Goal: Find specific page/section: Find specific page/section

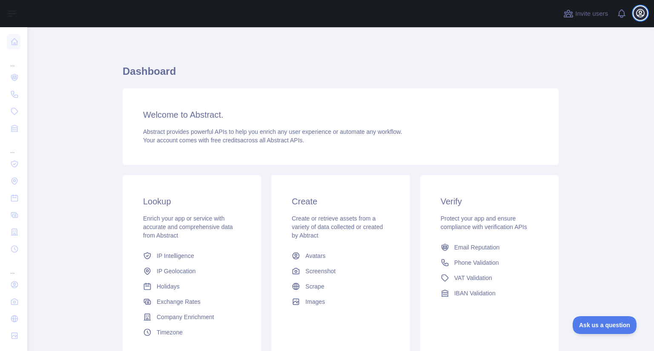
click at [640, 19] on button "Open user menu" at bounding box center [640, 13] width 14 height 14
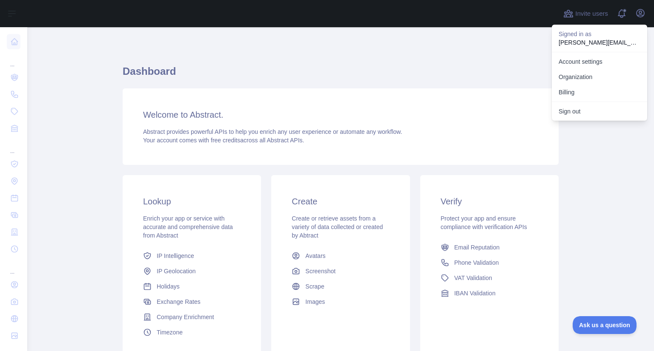
click at [422, 85] on h1 "Dashboard" at bounding box center [341, 75] width 436 height 20
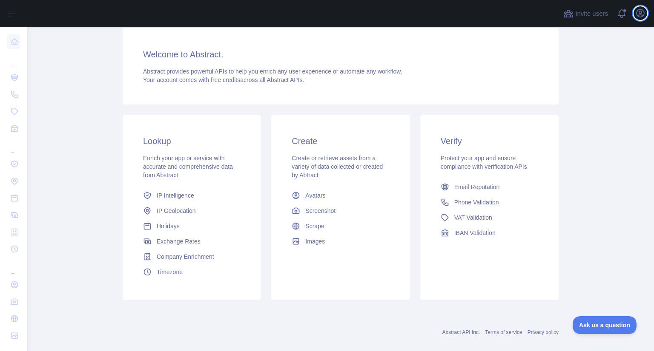
scroll to position [60, 0]
click at [196, 257] on span "Company Enrichment" at bounding box center [185, 258] width 57 height 9
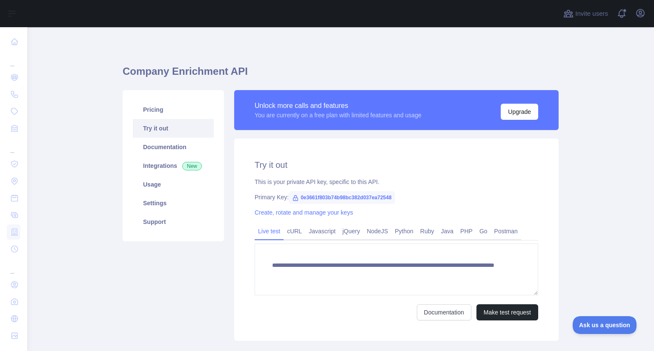
click at [347, 200] on span "0e3661f803b74b98bc382d037ea72548" at bounding box center [342, 197] width 106 height 13
copy span "0e3661f803b74b98bc382d037ea72548"
